Goal: Transaction & Acquisition: Purchase product/service

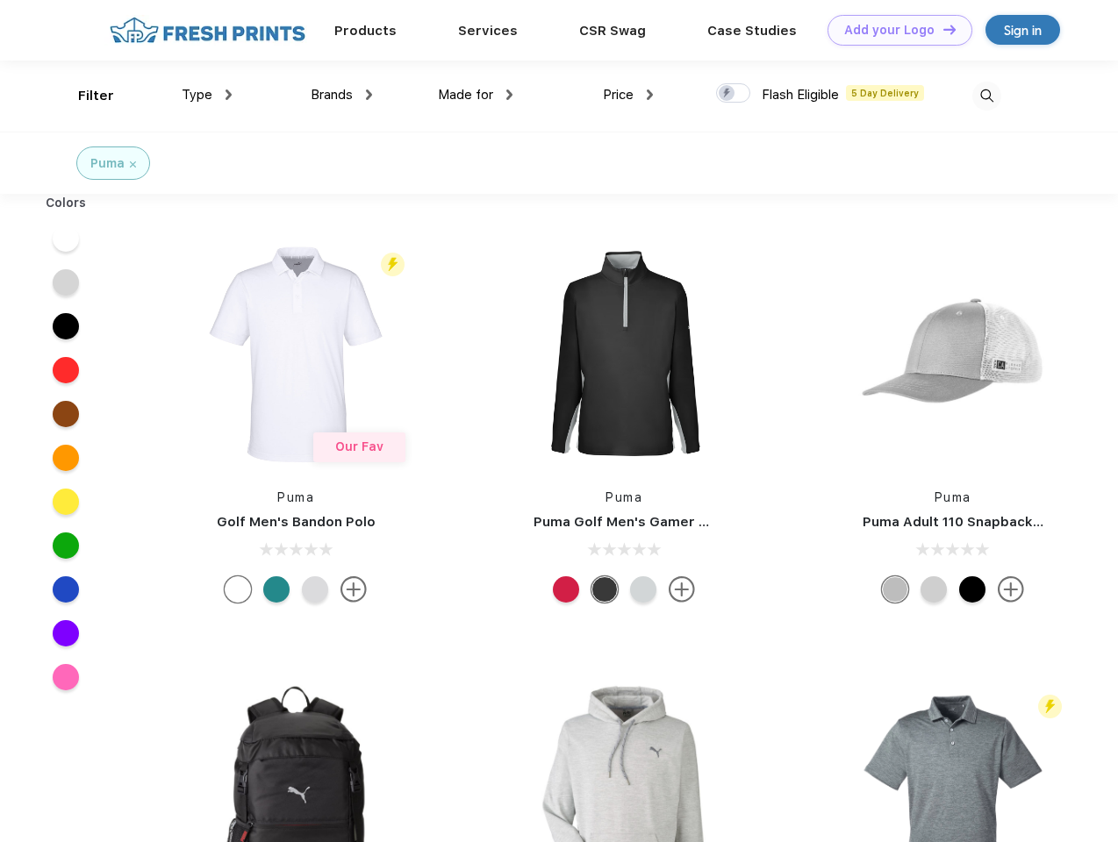
click at [893, 30] on link "Add your Logo Design Tool" at bounding box center [899, 30] width 145 height 31
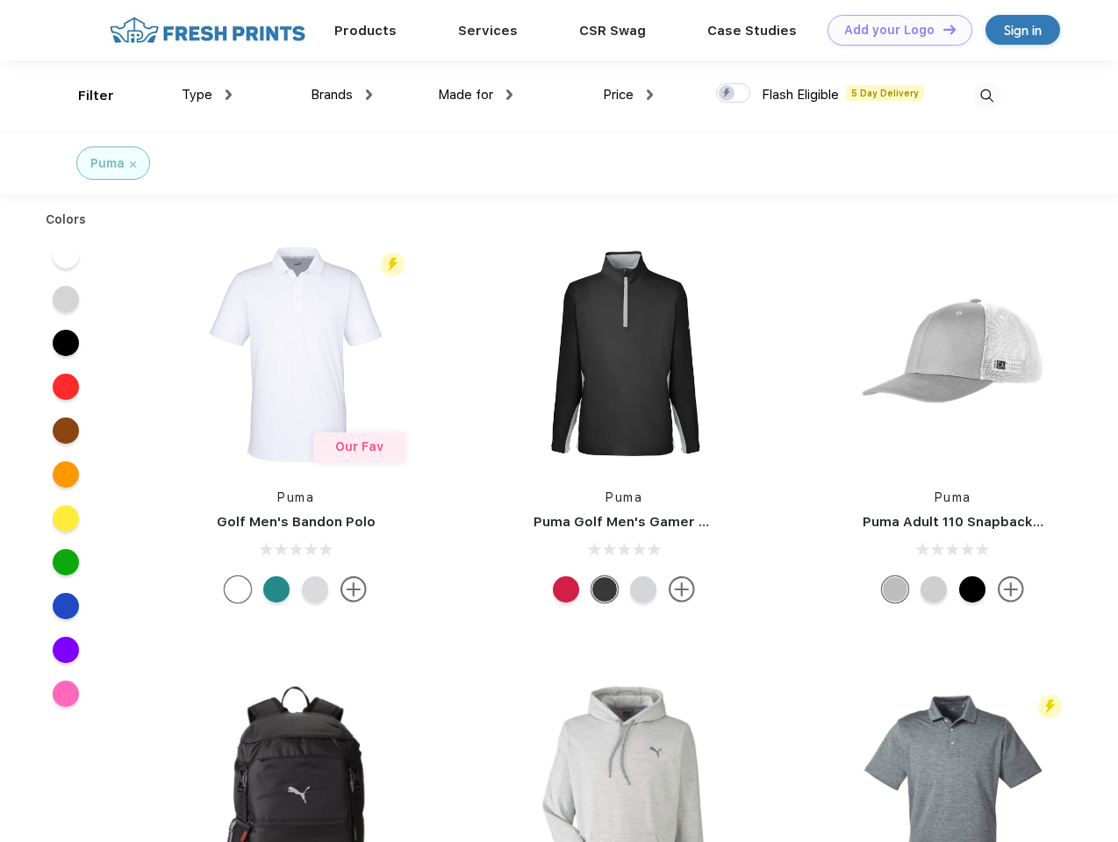
click at [0, 0] on div "Design Tool" at bounding box center [0, 0] width 0 height 0
click at [941, 29] on link "Add your Logo Design Tool" at bounding box center [899, 30] width 145 height 31
click at [84, 96] on div "Filter" at bounding box center [96, 96] width 36 height 20
click at [207, 95] on span "Type" at bounding box center [197, 95] width 31 height 16
click at [341, 95] on span "Brands" at bounding box center [332, 95] width 42 height 16
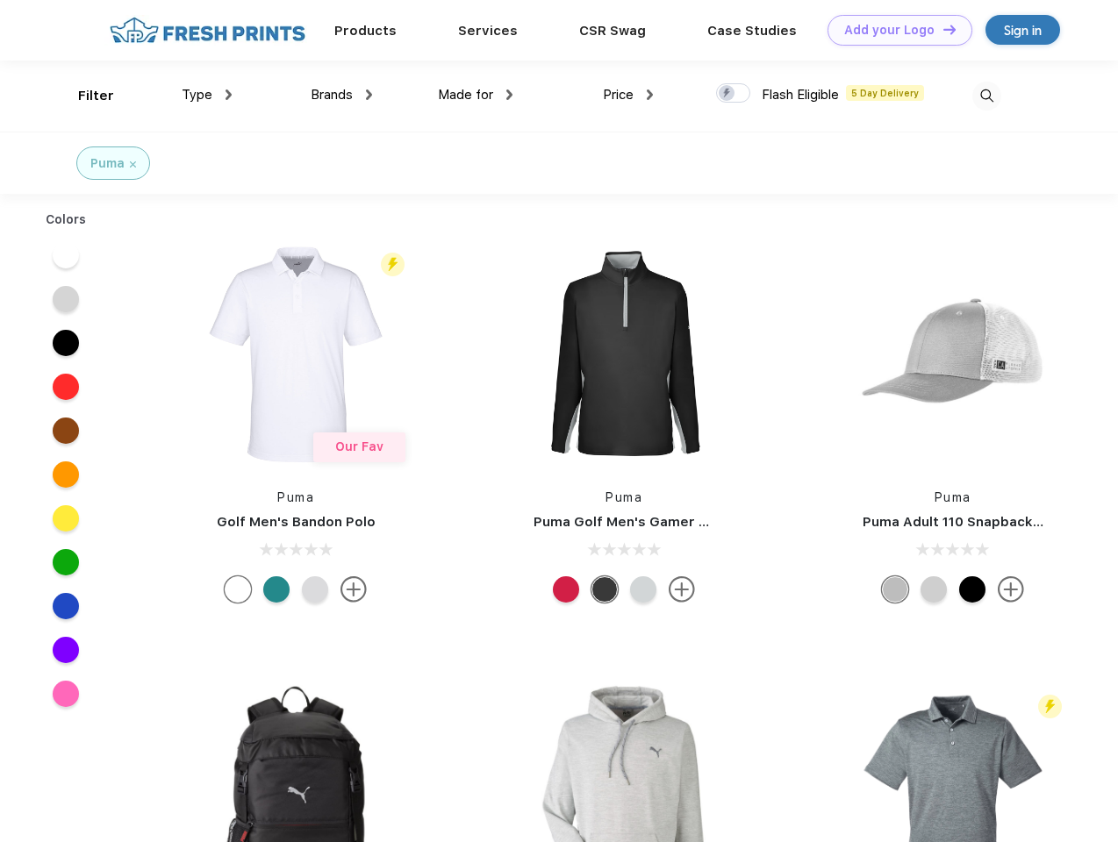
click at [476, 95] on span "Made for" at bounding box center [465, 95] width 55 height 16
click at [628, 95] on span "Price" at bounding box center [618, 95] width 31 height 16
click at [733, 94] on div at bounding box center [733, 92] width 34 height 19
click at [727, 94] on input "checkbox" at bounding box center [721, 87] width 11 height 11
click at [986, 96] on img at bounding box center [986, 96] width 29 height 29
